Goal: Navigation & Orientation: Find specific page/section

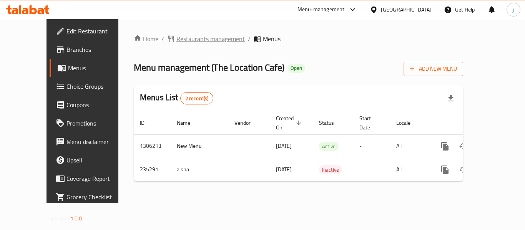
click at [183, 36] on span "Restaurants management" at bounding box center [210, 38] width 68 height 9
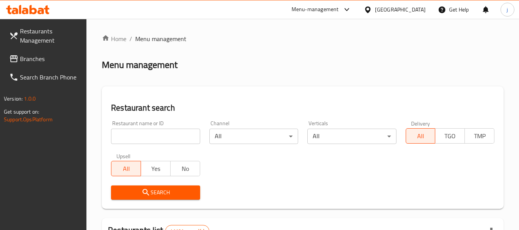
click at [34, 54] on span "Branches" at bounding box center [50, 58] width 61 height 9
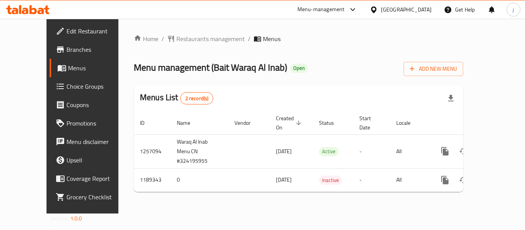
click at [368, 8] on div "[GEOGRAPHIC_DATA]" at bounding box center [401, 9] width 74 height 18
click at [374, 9] on icon at bounding box center [374, 10] width 8 height 8
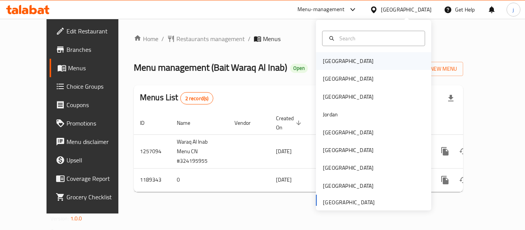
click at [324, 62] on div "[GEOGRAPHIC_DATA]" at bounding box center [348, 61] width 51 height 8
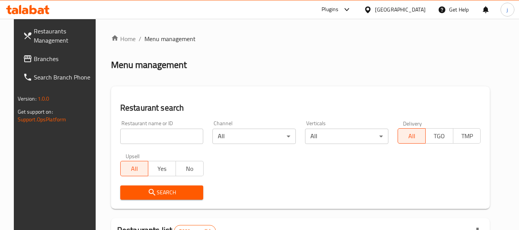
click at [51, 61] on span "Branches" at bounding box center [64, 58] width 61 height 9
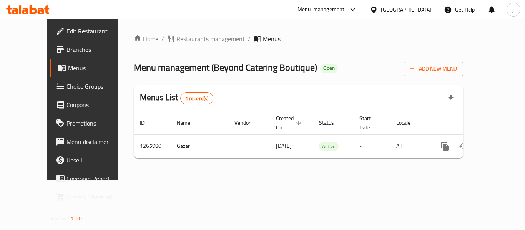
click at [376, 8] on icon at bounding box center [373, 9] width 5 height 7
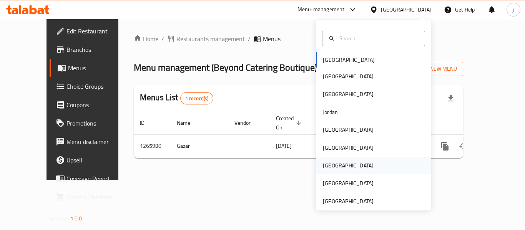
click at [323, 162] on div "[GEOGRAPHIC_DATA]" at bounding box center [348, 165] width 51 height 8
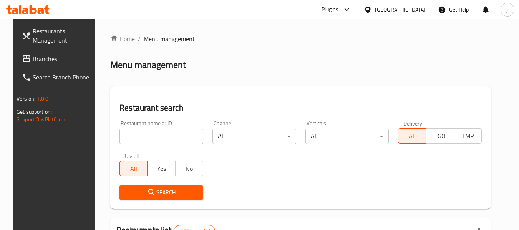
click at [33, 55] on span "Branches" at bounding box center [63, 58] width 61 height 9
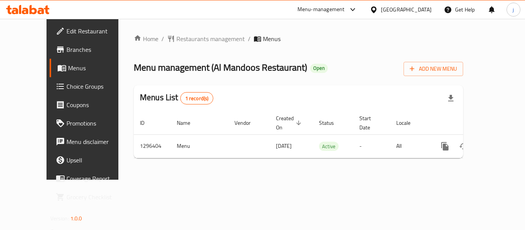
click at [419, 10] on div "[GEOGRAPHIC_DATA]" at bounding box center [406, 9] width 51 height 8
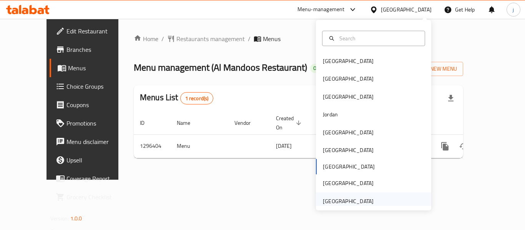
click at [346, 202] on div "[GEOGRAPHIC_DATA]" at bounding box center [348, 201] width 51 height 8
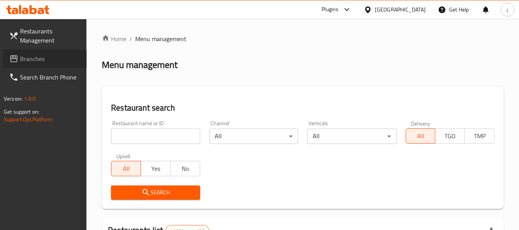
click at [32, 62] on span "Branches" at bounding box center [50, 58] width 61 height 9
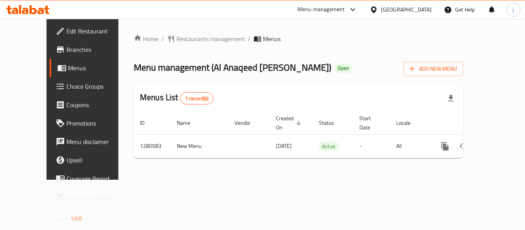
click at [377, 7] on icon at bounding box center [374, 10] width 8 height 8
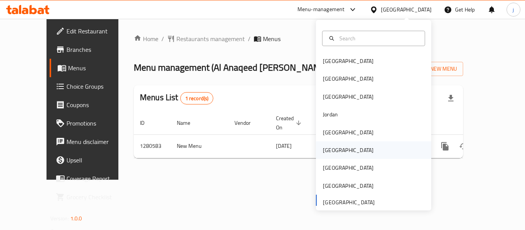
click at [327, 147] on div "[GEOGRAPHIC_DATA]" at bounding box center [348, 150] width 51 height 8
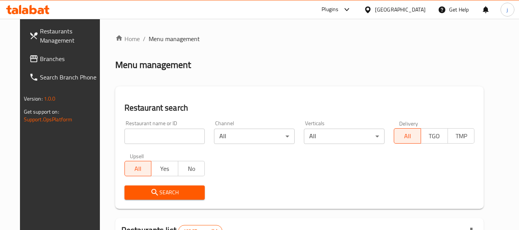
click at [49, 62] on span "Branches" at bounding box center [70, 58] width 61 height 9
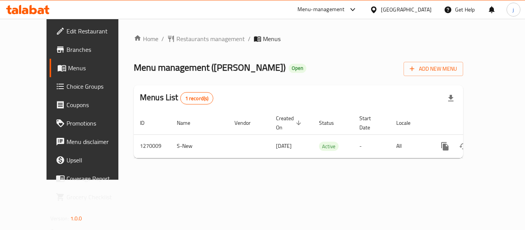
click at [376, 10] on icon at bounding box center [373, 9] width 5 height 7
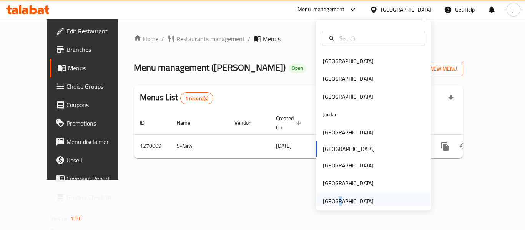
click at [329, 202] on div "[GEOGRAPHIC_DATA]" at bounding box center [348, 201] width 51 height 8
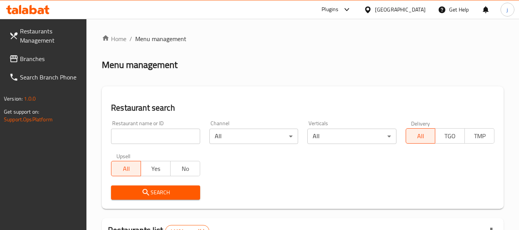
click at [33, 58] on span "Branches" at bounding box center [50, 58] width 61 height 9
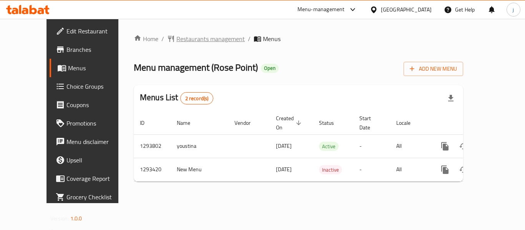
click at [176, 39] on span "Restaurants management" at bounding box center [210, 38] width 68 height 9
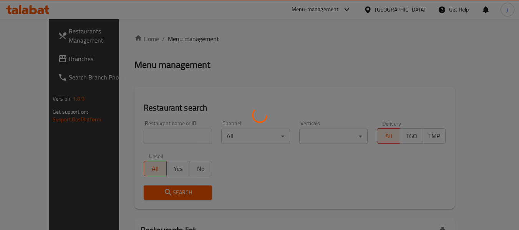
click at [24, 60] on div at bounding box center [259, 115] width 519 height 230
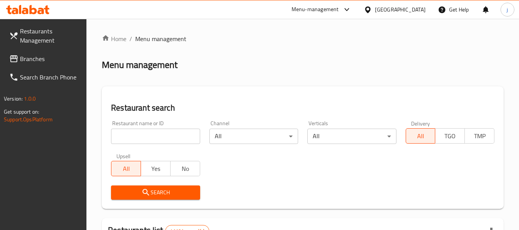
click at [24, 60] on span "Branches" at bounding box center [50, 58] width 61 height 9
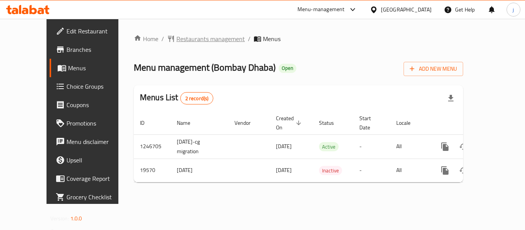
click at [185, 39] on span "Restaurants management" at bounding box center [210, 38] width 68 height 9
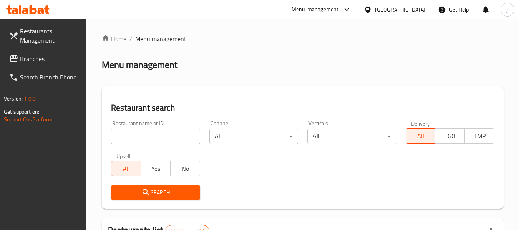
click at [45, 54] on span "Branches" at bounding box center [50, 58] width 61 height 9
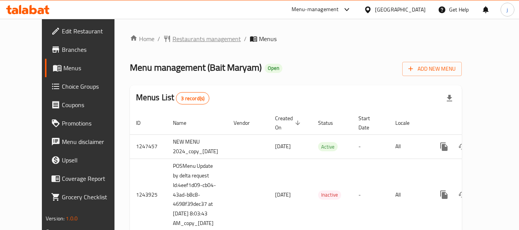
click at [181, 35] on span "Restaurants management" at bounding box center [207, 38] width 68 height 9
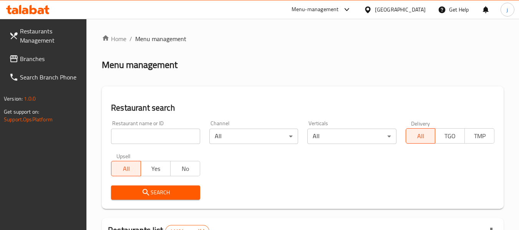
click at [139, 134] on input "search" at bounding box center [155, 136] width 89 height 15
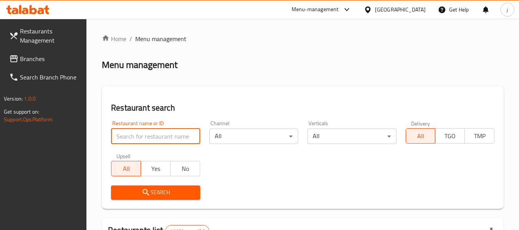
paste input "635269"
type input "635269"
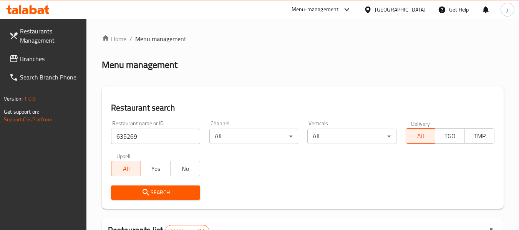
click at [150, 195] on icon "submit" at bounding box center [145, 192] width 9 height 9
click at [31, 56] on span "Branches" at bounding box center [50, 58] width 61 height 9
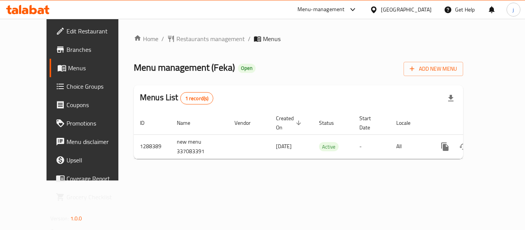
click at [400, 7] on div "[GEOGRAPHIC_DATA]" at bounding box center [406, 9] width 51 height 8
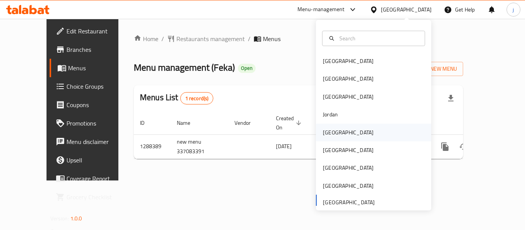
click at [323, 132] on div "[GEOGRAPHIC_DATA]" at bounding box center [348, 132] width 51 height 8
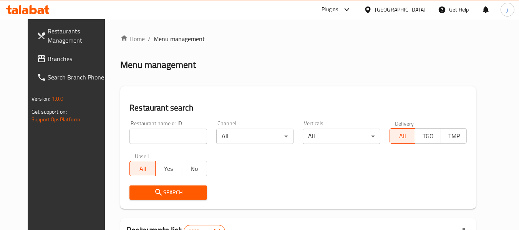
click at [48, 54] on span "Branches" at bounding box center [78, 58] width 61 height 9
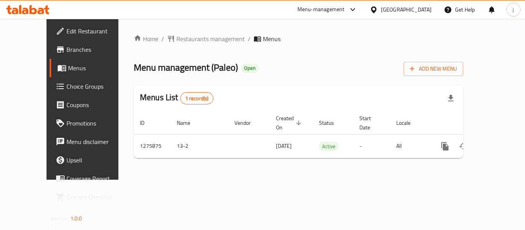
click at [378, 7] on icon at bounding box center [374, 10] width 8 height 8
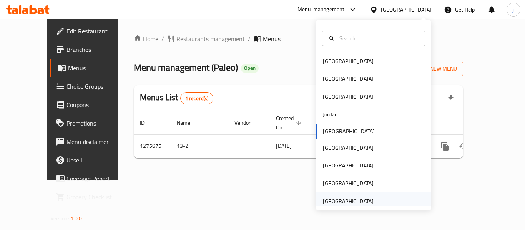
click at [342, 198] on div "[GEOGRAPHIC_DATA]" at bounding box center [348, 201] width 51 height 8
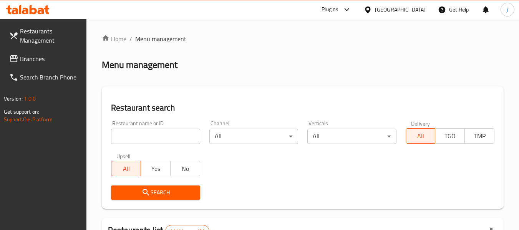
click at [32, 56] on span "Branches" at bounding box center [50, 58] width 61 height 9
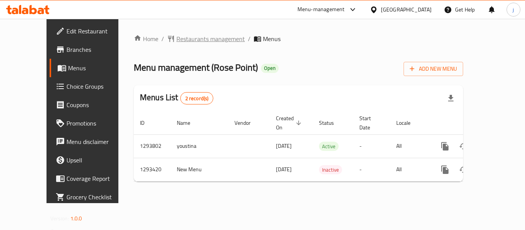
click at [201, 36] on span "Restaurants management" at bounding box center [210, 38] width 68 height 9
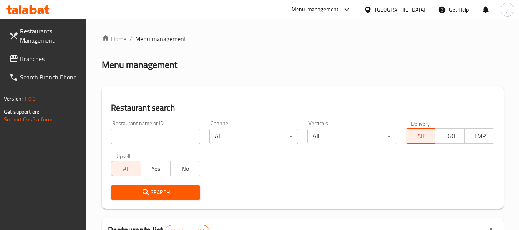
click at [36, 59] on span "Branches" at bounding box center [50, 58] width 61 height 9
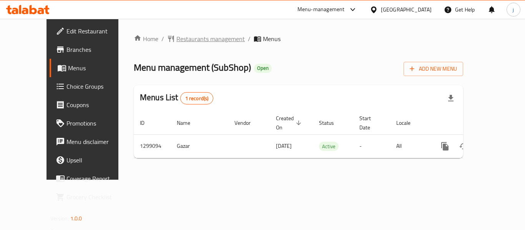
click at [190, 40] on span "Restaurants management" at bounding box center [210, 38] width 68 height 9
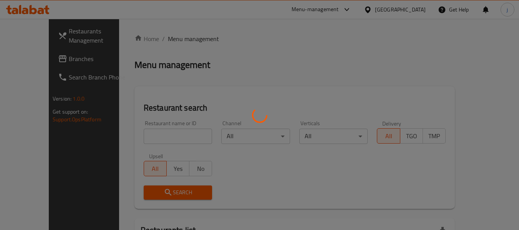
click at [34, 61] on div at bounding box center [259, 115] width 519 height 230
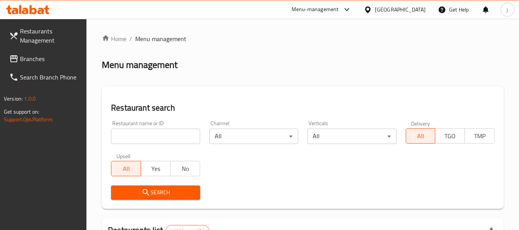
click at [34, 61] on span "Branches" at bounding box center [50, 58] width 61 height 9
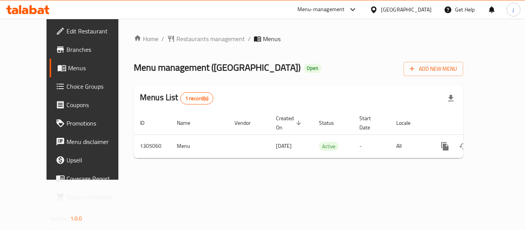
click at [395, 8] on div "[GEOGRAPHIC_DATA]" at bounding box center [406, 9] width 51 height 8
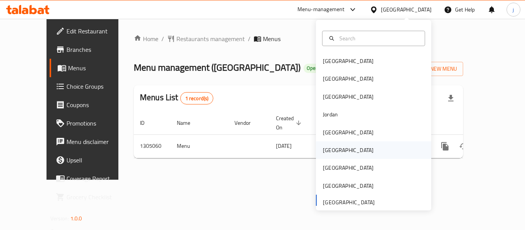
click at [329, 151] on div "[GEOGRAPHIC_DATA]" at bounding box center [348, 150] width 51 height 8
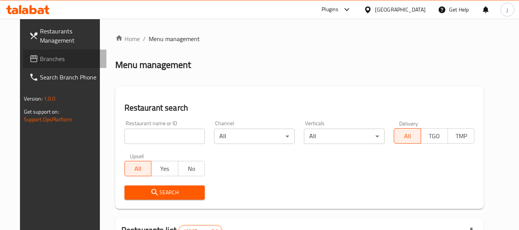
click at [40, 60] on span "Branches" at bounding box center [70, 58] width 61 height 9
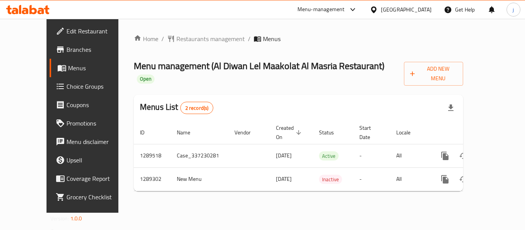
click at [381, 9] on div at bounding box center [375, 9] width 11 height 8
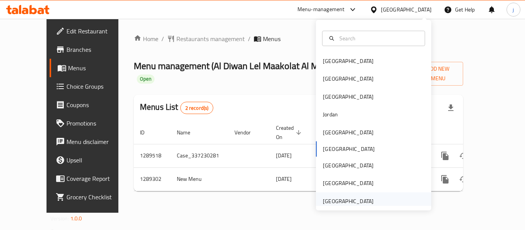
click at [338, 195] on div "[GEOGRAPHIC_DATA]" at bounding box center [348, 202] width 63 height 18
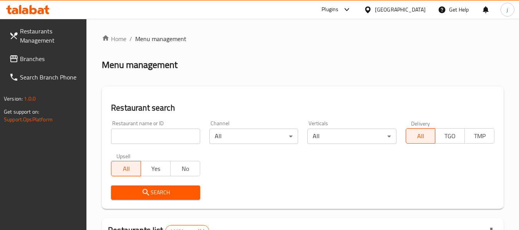
click at [47, 64] on link "Branches" at bounding box center [45, 59] width 84 height 18
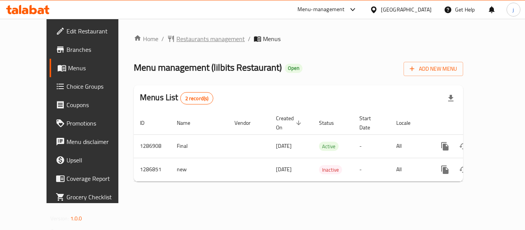
click at [176, 40] on span "Restaurants management" at bounding box center [210, 38] width 68 height 9
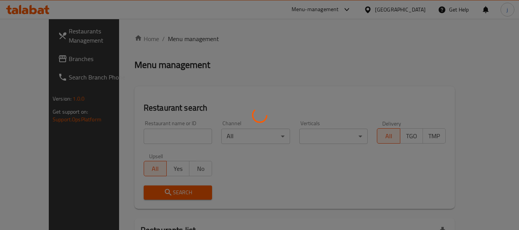
click at [34, 54] on div at bounding box center [259, 115] width 519 height 230
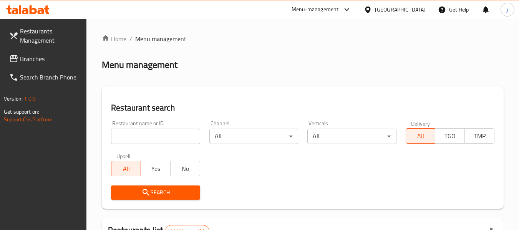
click at [31, 60] on span "Branches" at bounding box center [50, 58] width 61 height 9
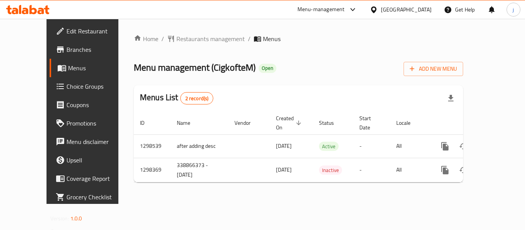
click at [389, 13] on div "[GEOGRAPHIC_DATA]" at bounding box center [406, 9] width 51 height 8
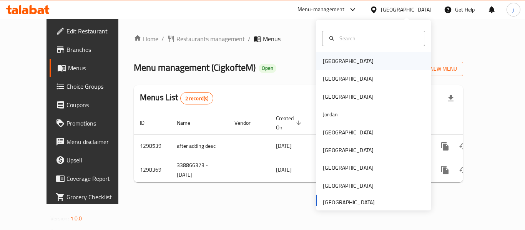
click at [334, 65] on div "Bahrain" at bounding box center [348, 61] width 51 height 8
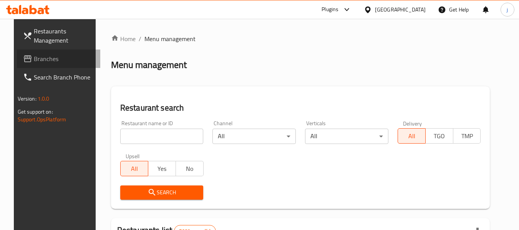
click at [45, 63] on span "Branches" at bounding box center [64, 58] width 61 height 9
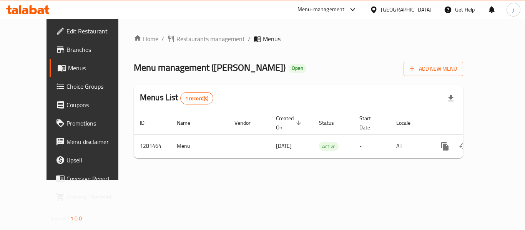
click at [426, 7] on div "Bahrain" at bounding box center [406, 9] width 51 height 8
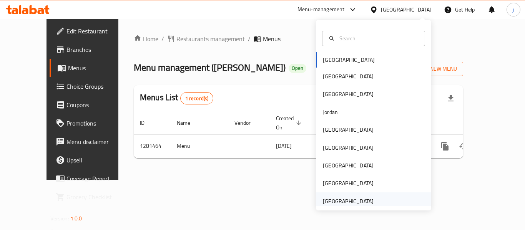
click at [341, 201] on div "[GEOGRAPHIC_DATA]" at bounding box center [348, 201] width 51 height 8
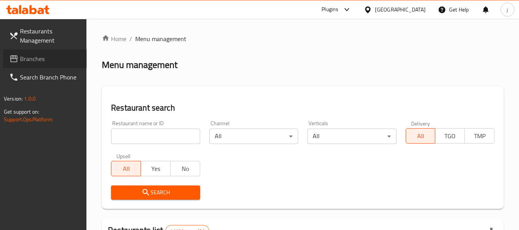
click at [29, 62] on span "Branches" at bounding box center [50, 58] width 61 height 9
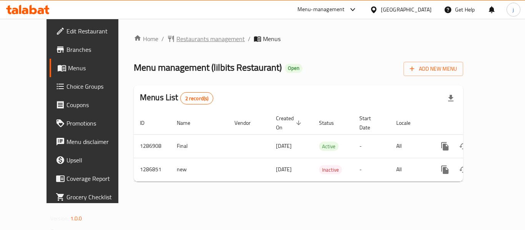
click at [176, 37] on span "Restaurants management" at bounding box center [210, 38] width 68 height 9
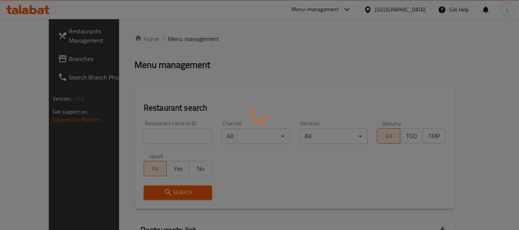
click at [26, 57] on div at bounding box center [259, 115] width 519 height 230
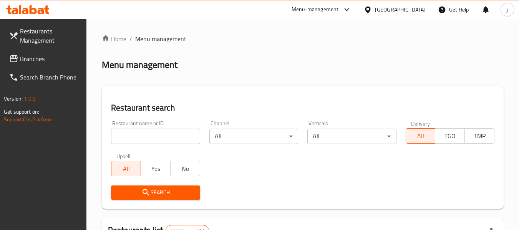
click at [26, 58] on span "Branches" at bounding box center [50, 58] width 61 height 9
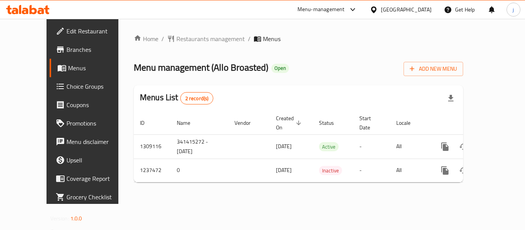
click at [306, 45] on div "Home / Restaurants management / Menus Menu management ( Allo Broasted ) Open Ad…" at bounding box center [298, 111] width 329 height 155
